Goal: Task Accomplishment & Management: Use online tool/utility

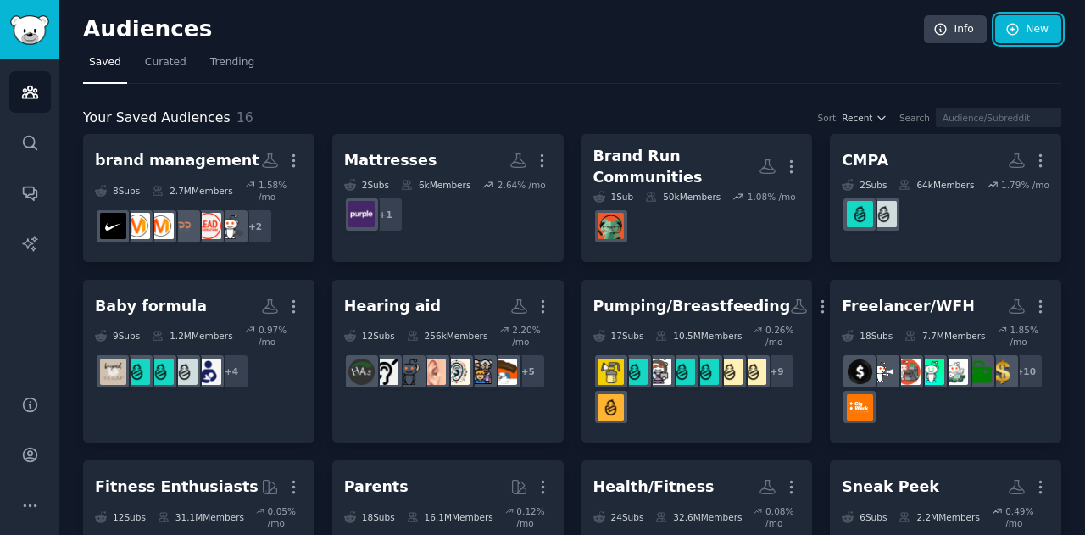
click at [1022, 28] on link "New" at bounding box center [1028, 29] width 66 height 29
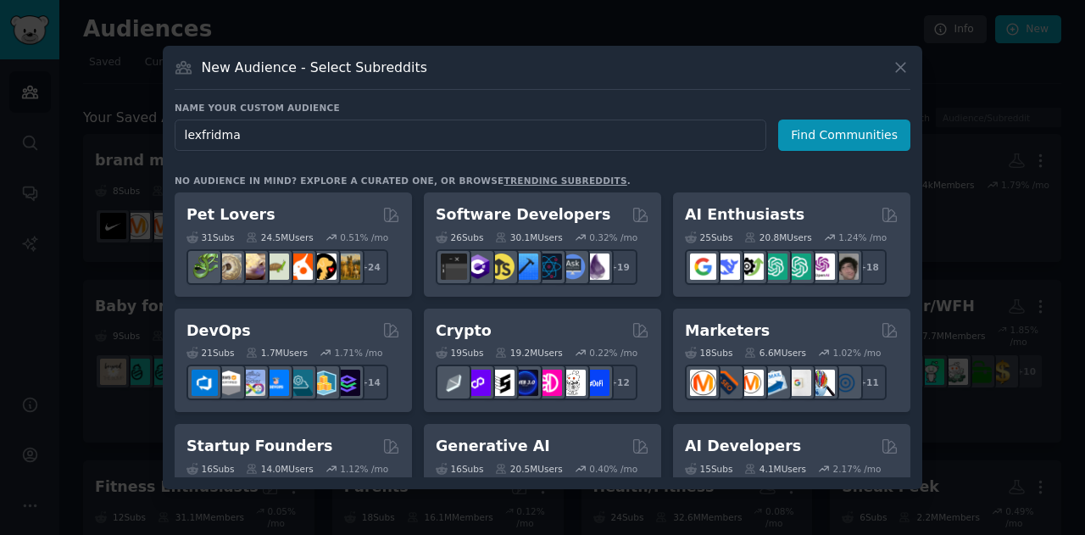
type input "lexfridman"
click button "Find Communities" at bounding box center [844, 135] width 132 height 31
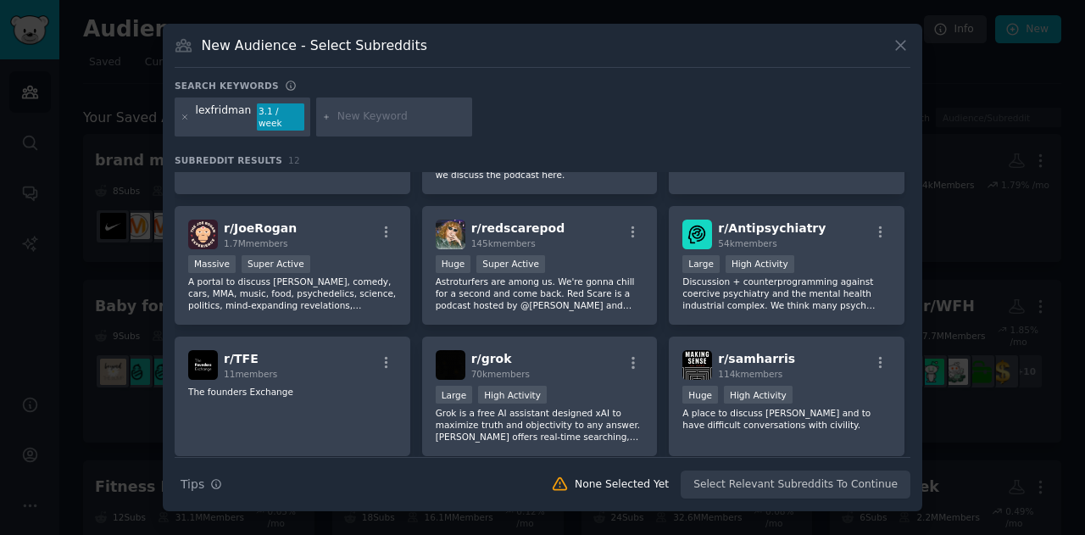
scroll to position [190, 0]
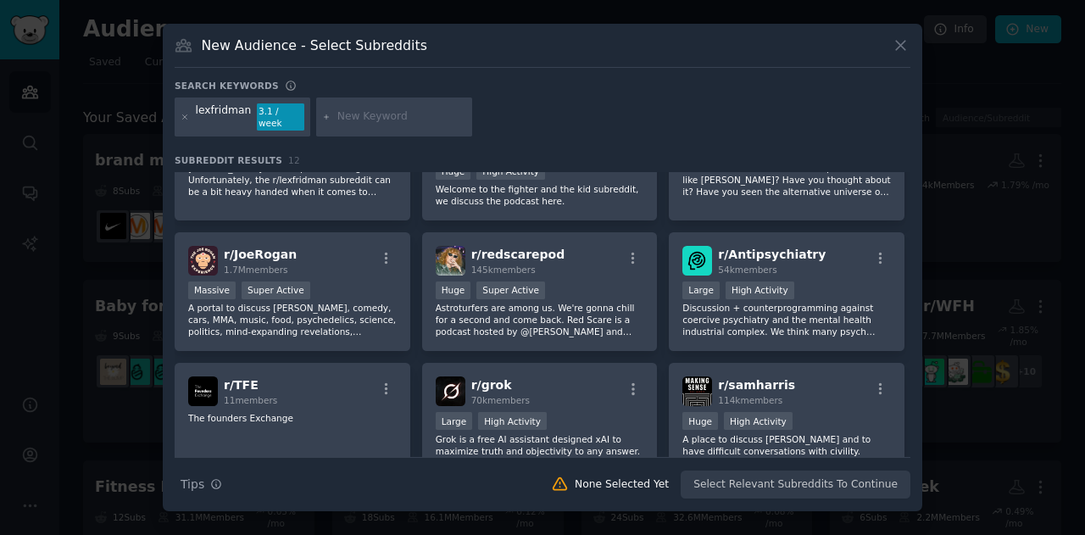
click at [194, 252] on img at bounding box center [203, 261] width 30 height 30
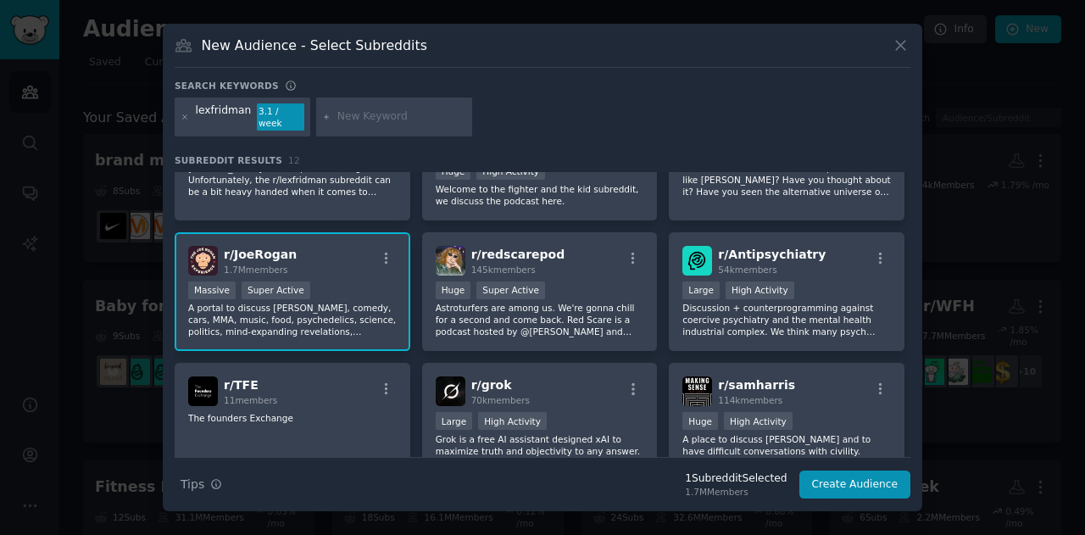
scroll to position [0, 0]
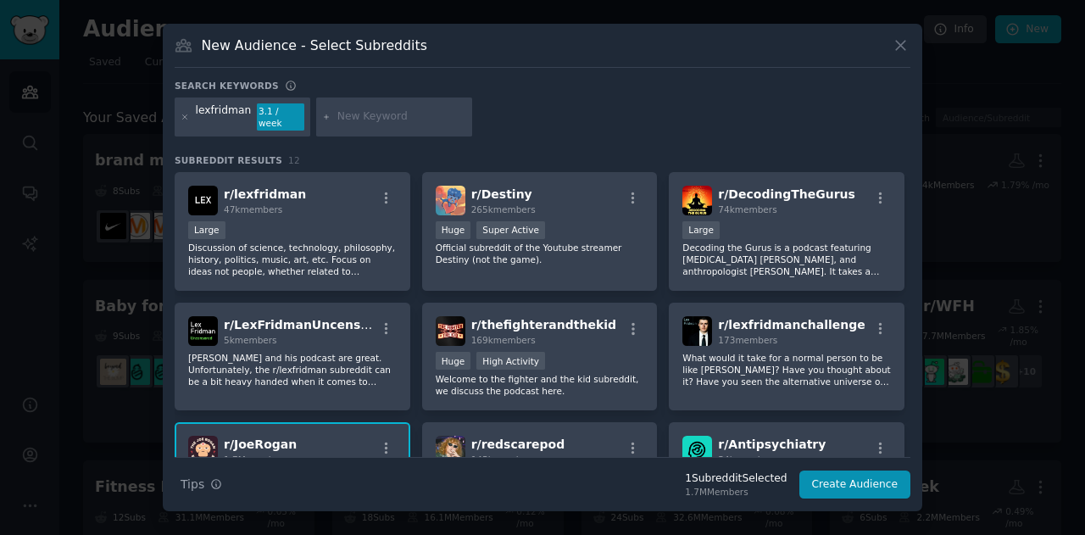
click at [188, 120] on icon at bounding box center [185, 117] width 9 height 9
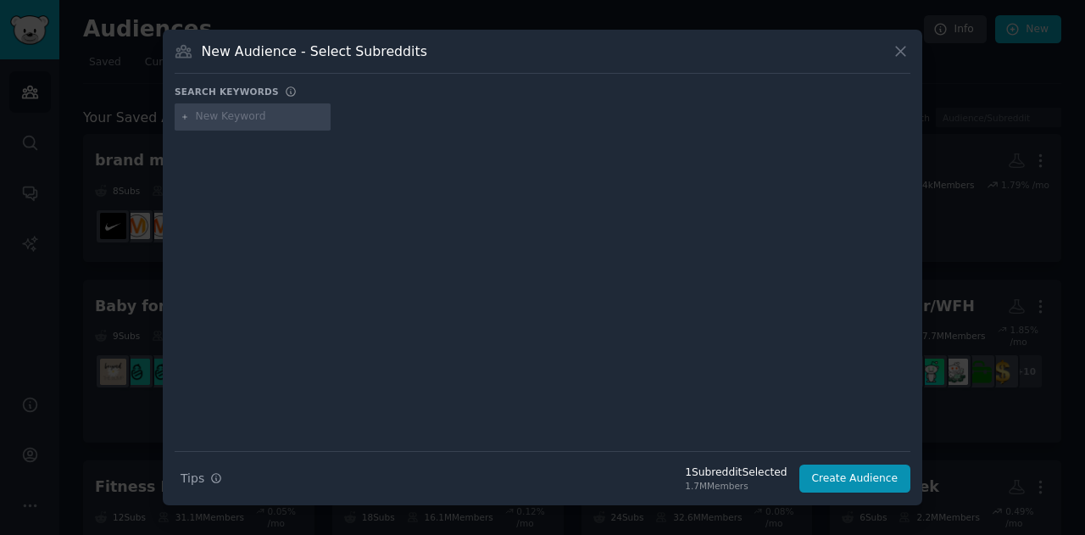
click at [217, 114] on input "text" at bounding box center [260, 116] width 129 height 15
type input "hubermanlab"
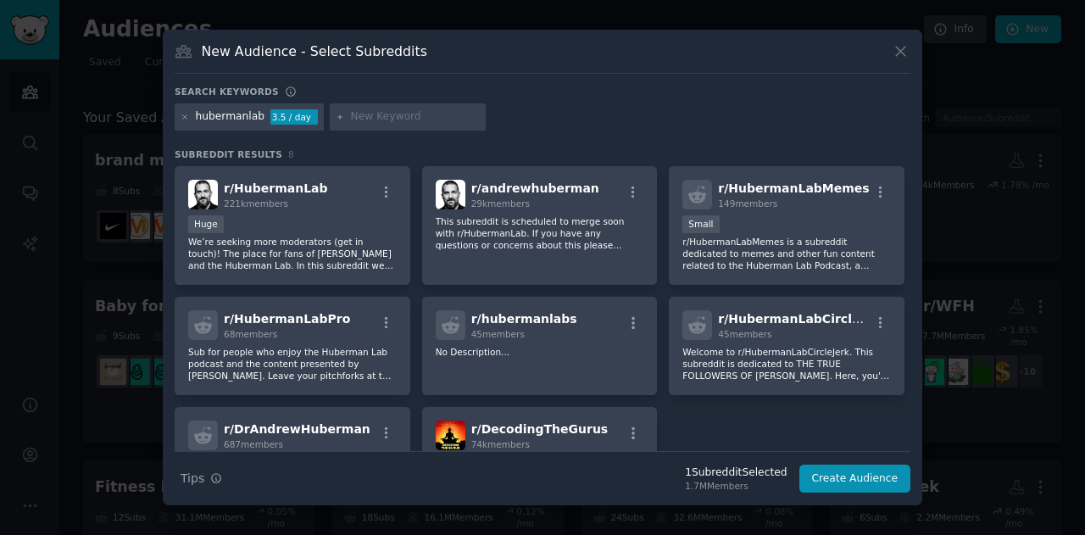
click at [271, 226] on div "Huge" at bounding box center [292, 225] width 209 height 21
click at [324, 268] on p "We’re seeking more moderators (get in touch)! The place for fans of Dr. Andrew …" at bounding box center [292, 254] width 209 height 36
click at [284, 211] on div "r/ HubermanLab 221k members Huge We’re seeking more moderators (get in touch)! …" at bounding box center [293, 226] width 236 height 120
click at [873, 471] on button "Create Audience" at bounding box center [855, 478] width 112 height 29
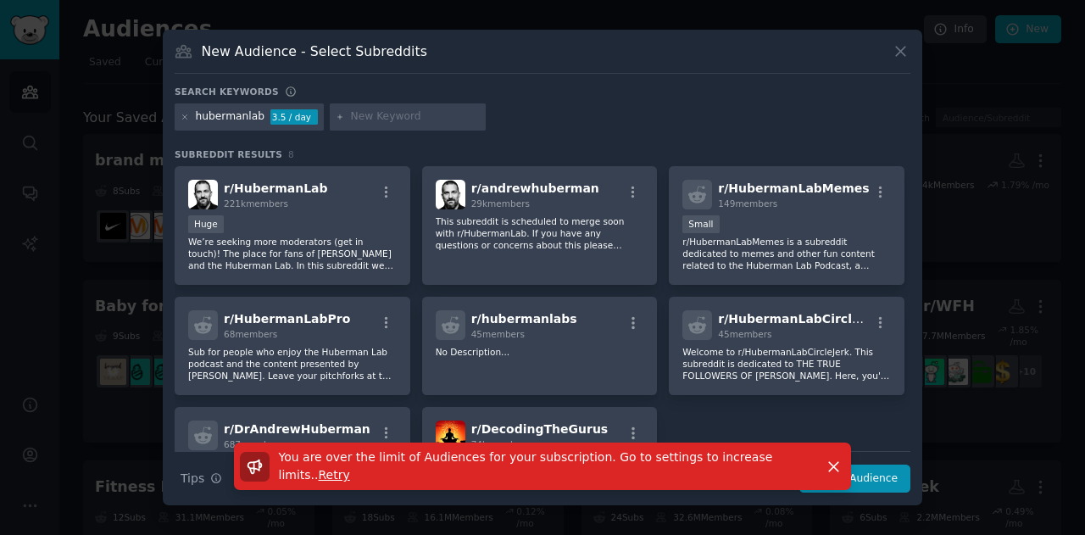
click at [318, 236] on p "We’re seeking more moderators (get in touch)! The place for fans of Dr. Andrew …" at bounding box center [292, 254] width 209 height 36
click at [379, 187] on icon "button" at bounding box center [386, 192] width 15 height 15
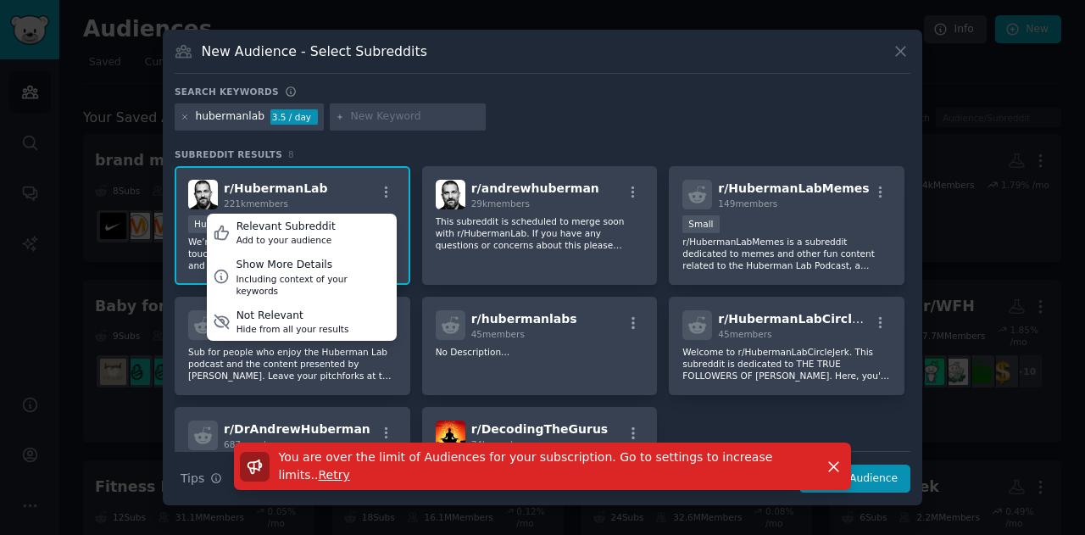
click at [365, 166] on div "r/ HubermanLab 221k members Relevant Subreddit Add to your audience Show More D…" at bounding box center [293, 226] width 236 height 120
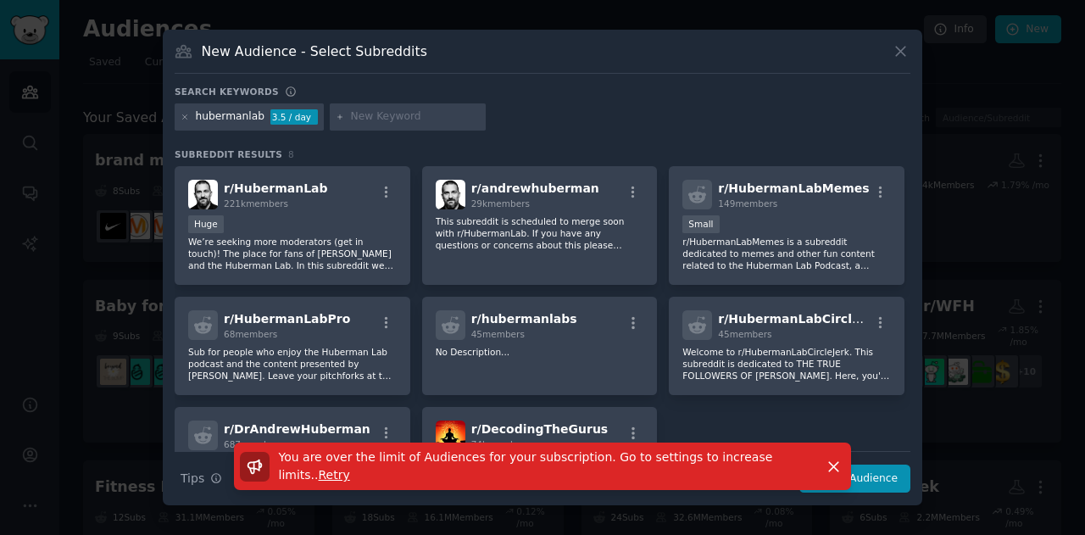
click at [570, 79] on div "New Audience - Select Subreddits Search keywords Try a 2-4 keywords your audien…" at bounding box center [542, 268] width 759 height 476
click at [894, 57] on icon at bounding box center [901, 51] width 18 height 18
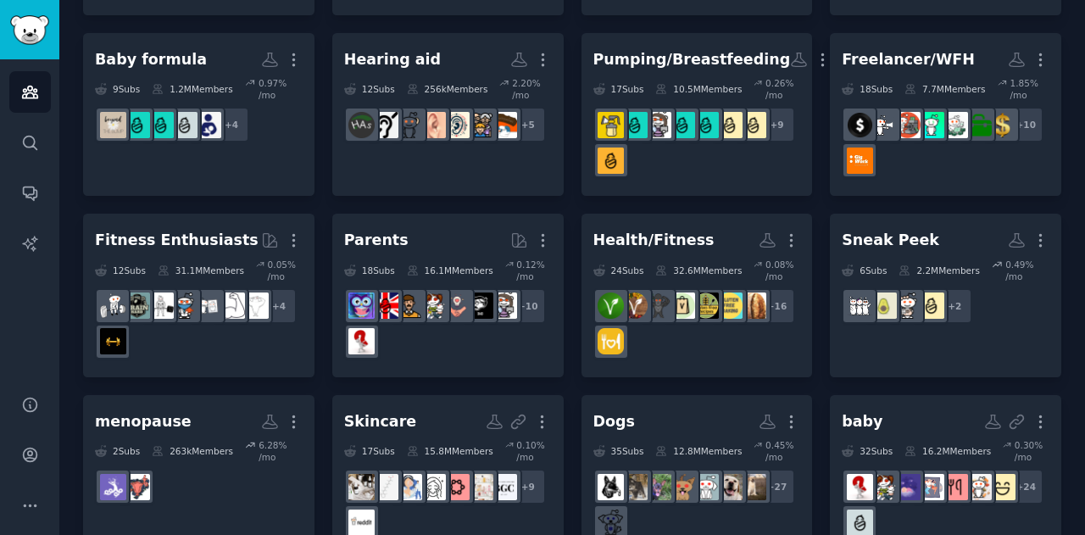
scroll to position [170, 0]
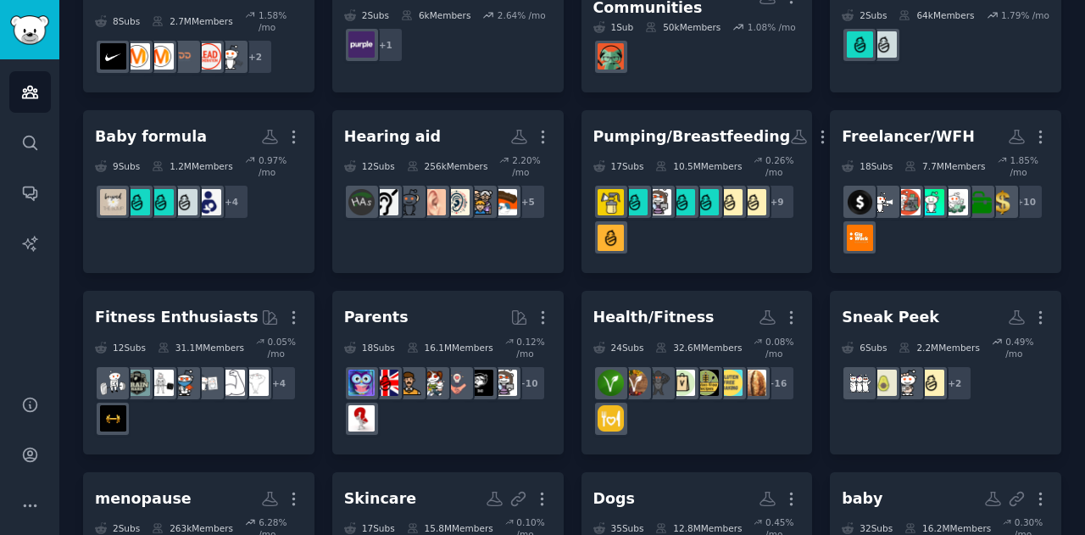
click at [741, 321] on div "Health/Fitness More 24 Sub s 32.6M Members 0.08 % /mo r/diet + 16" at bounding box center [697, 373] width 208 height 140
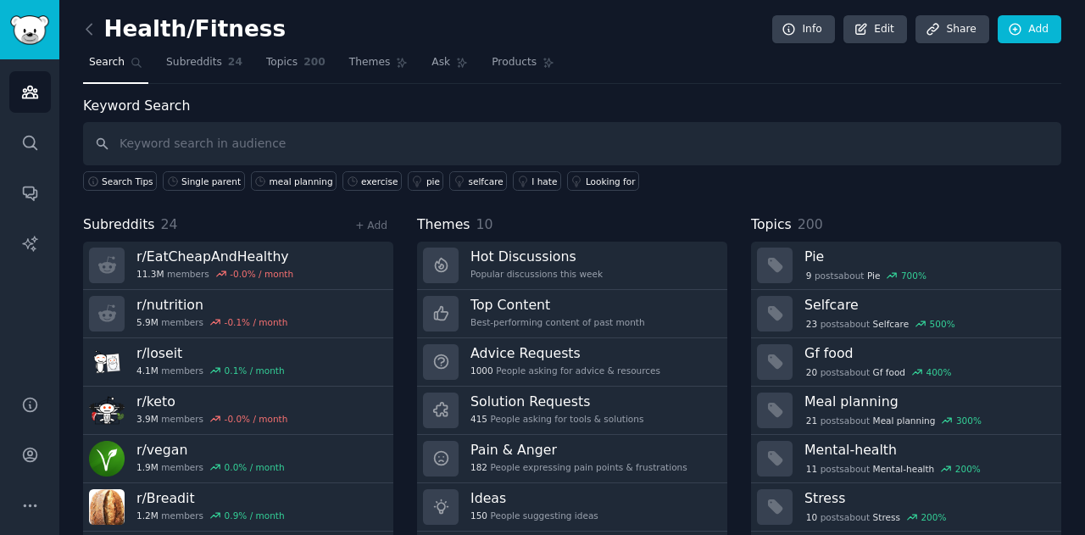
click at [75, 29] on div "Health/Fitness Info Edit Share Add Search Subreddits 24 Topics 200 Themes Ask P…" at bounding box center [572, 292] width 1026 height 585
click at [81, 25] on div "Health/Fitness Info Edit Share Add Search Subreddits 24 Topics 200 Themes Ask P…" at bounding box center [572, 292] width 1026 height 585
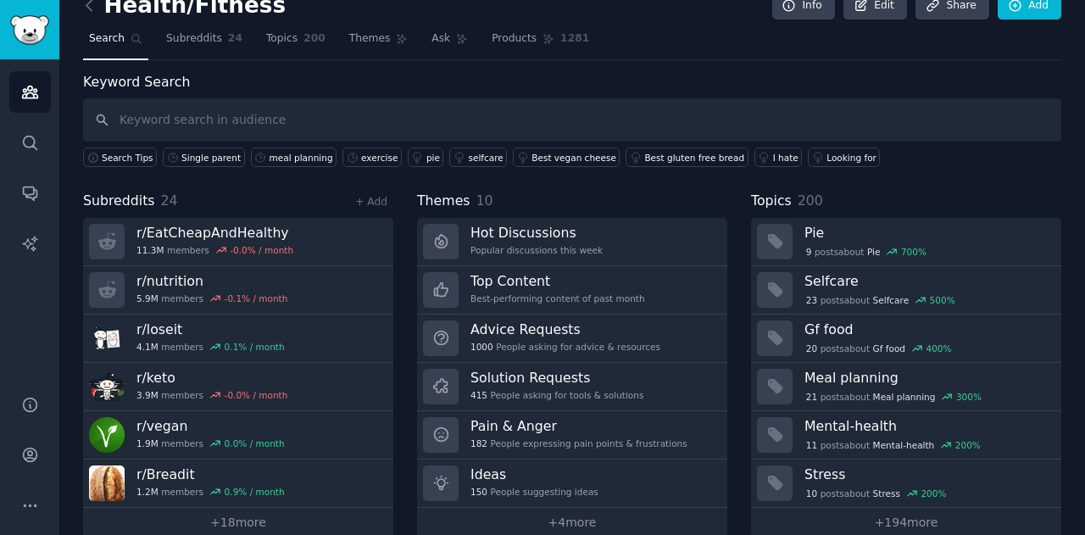
scroll to position [46, 0]
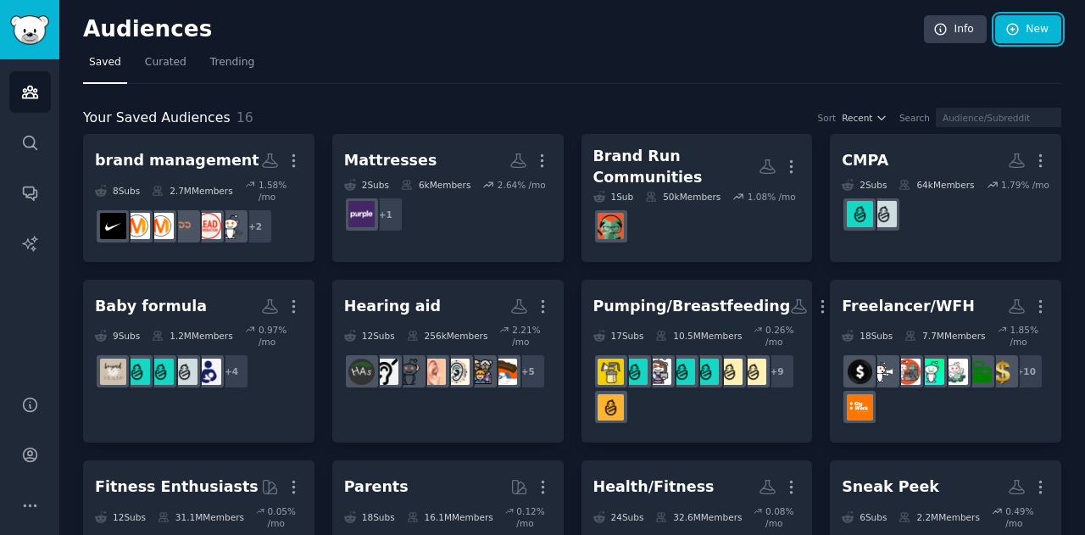
click at [1024, 19] on link "New" at bounding box center [1028, 29] width 66 height 29
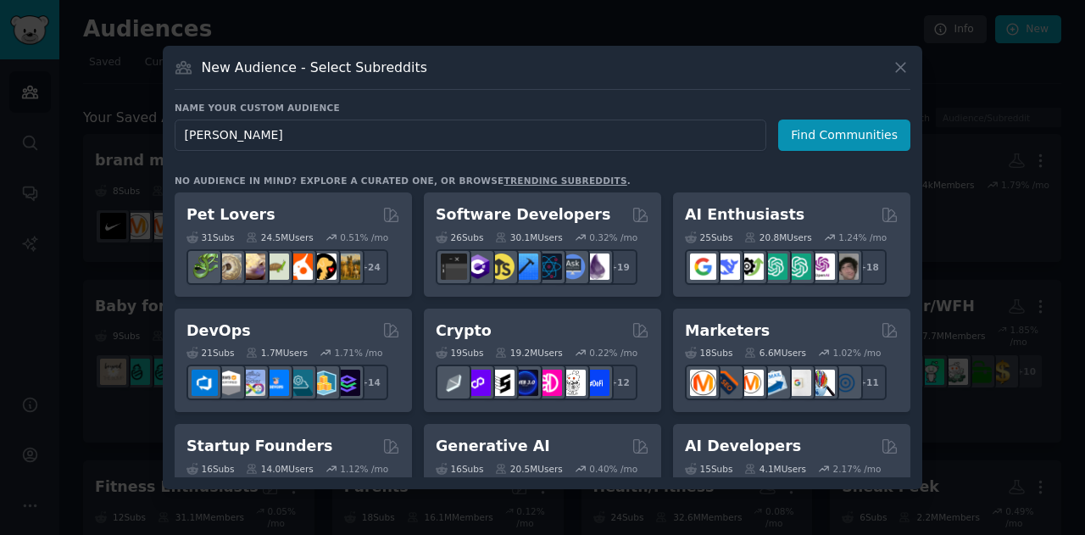
type input "[PERSON_NAME]"
click button "Find Communities" at bounding box center [844, 135] width 132 height 31
